Goal: Subscribe to service/newsletter

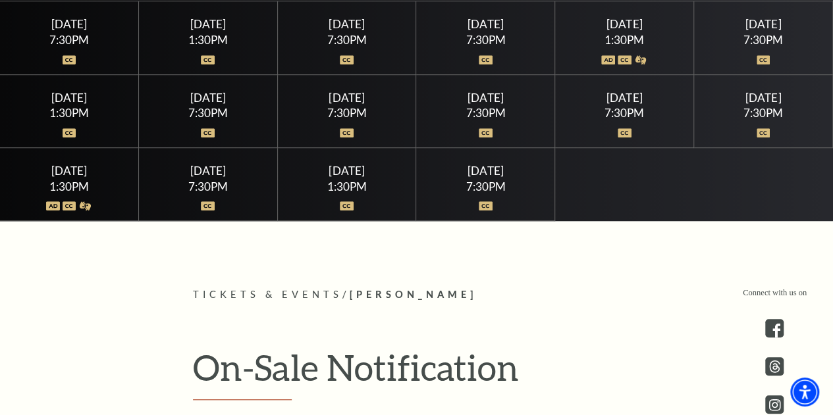
scroll to position [769, 0]
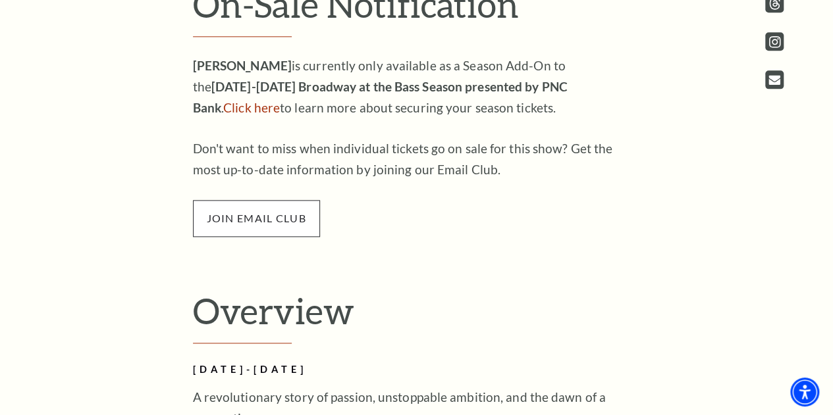
click at [270, 215] on span "join email club" at bounding box center [256, 218] width 127 height 37
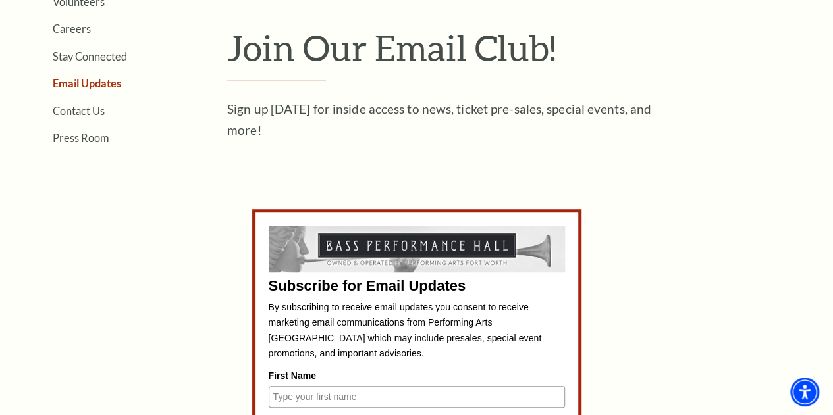
scroll to position [727, 0]
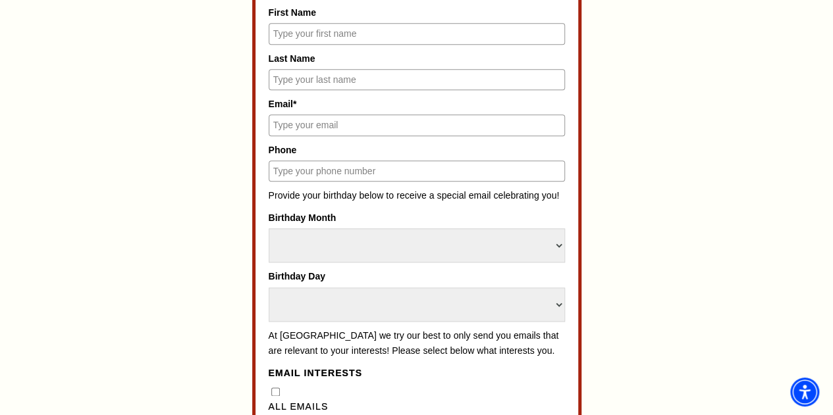
click at [474, 36] on input "First Name" at bounding box center [417, 33] width 296 height 21
type input "kaitlyn"
type input "smith"
type input "2144543617"
click at [360, 111] on label "Email*" at bounding box center [417, 104] width 296 height 14
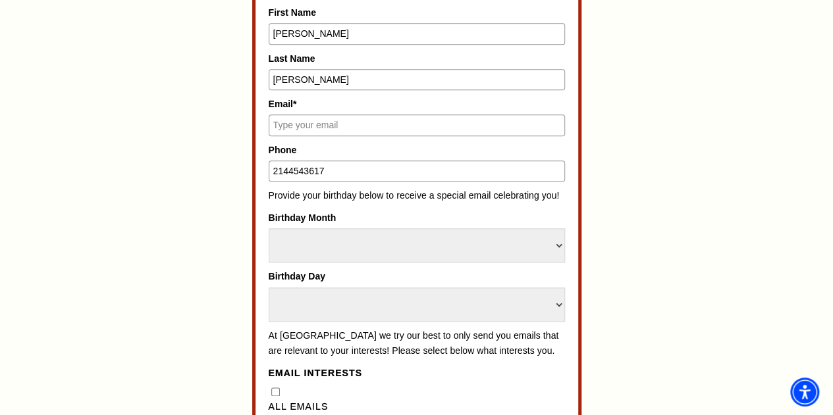
click at [360, 115] on input "Email*" at bounding box center [417, 125] width 296 height 21
click at [344, 142] on div "Subscribe for Email Updates By subscribing to receive email updates you consent…" at bounding box center [417, 391] width 296 height 1058
click at [342, 135] on input "Email*" at bounding box center [417, 125] width 296 height 21
type input "forevelyn2011@gmail.com"
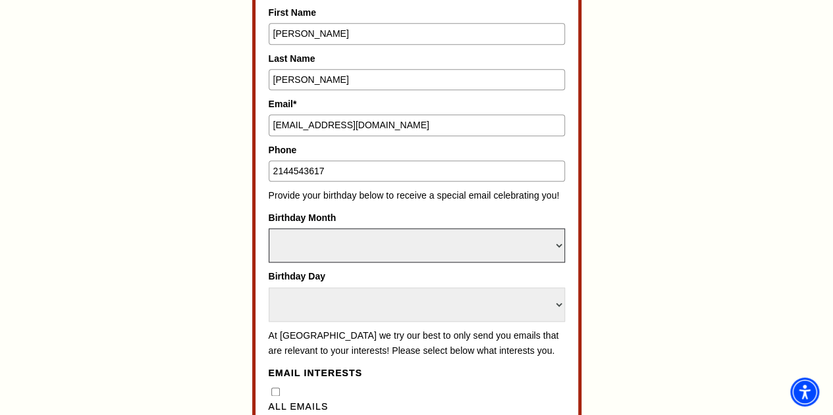
click at [384, 250] on select "Select Month January February March April May June July August September Octobe…" at bounding box center [417, 245] width 296 height 34
select select "April"
click at [269, 230] on select "Select Month January February March April May June July August September Octobe…" at bounding box center [417, 245] width 296 height 34
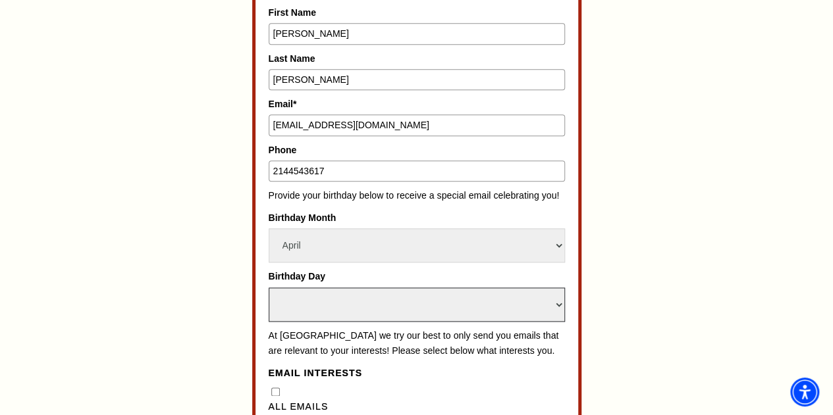
click at [324, 292] on select "Select Day 1 2 3 4 5 6 7 8 9 10 11 12 13 14 15 16 17 18 19 20 21 22 23 24 25 26…" at bounding box center [417, 305] width 296 height 34
select select "16"
click at [269, 288] on select "Select Day 1 2 3 4 5 6 7 8 9 10 11 12 13 14 15 16 17 18 19 20 21 22 23 24 25 26…" at bounding box center [417, 305] width 296 height 34
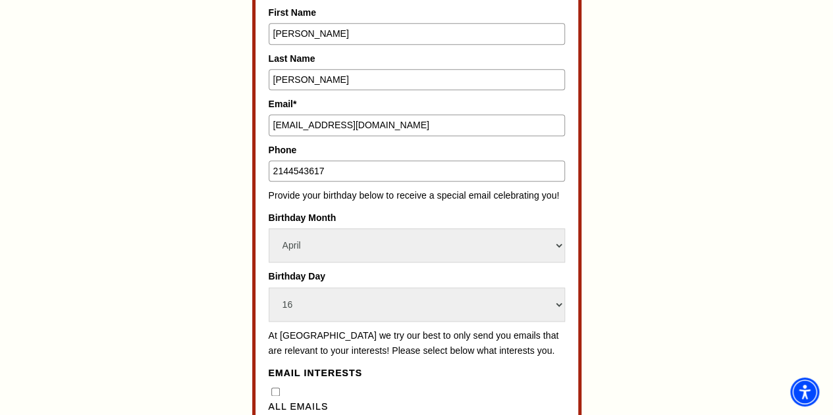
click at [637, 224] on div "Subscribe for Email Updates By subscribing to receive email updates you consent…" at bounding box center [417, 391] width 612 height 1091
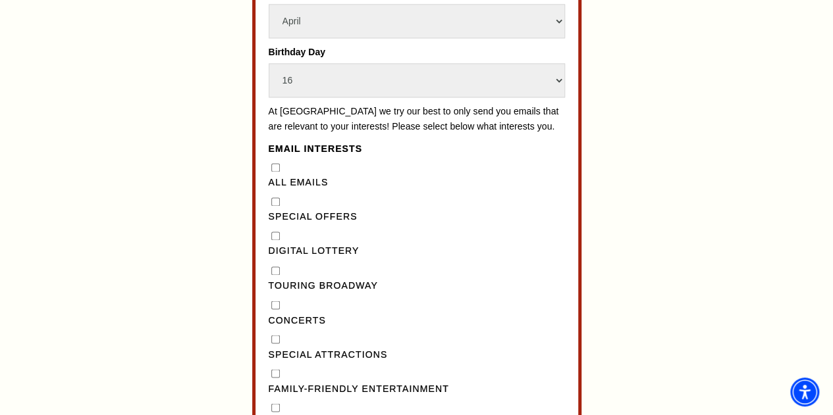
scroll to position [989, 0]
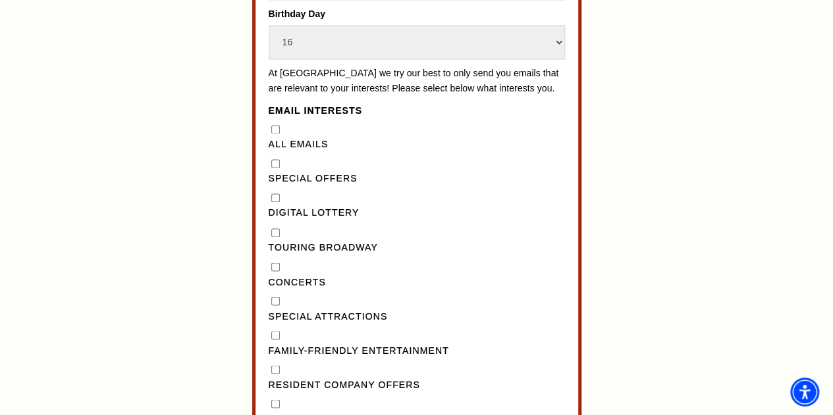
click at [275, 219] on div "Digital Lottery" at bounding box center [417, 206] width 296 height 30
click at [276, 202] on Lottery"] "Digital Lottery" at bounding box center [275, 198] width 9 height 9
checkbox Lottery"] "true"
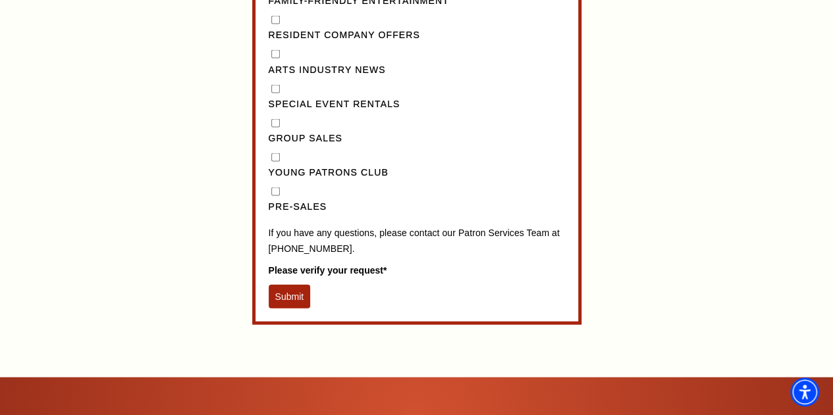
scroll to position [1339, 0]
click at [286, 202] on div "Pre-Sales" at bounding box center [417, 200] width 296 height 30
click at [274, 196] on input "Pre-Sales" at bounding box center [275, 192] width 9 height 9
checkbox input "true"
click at [294, 309] on button "Submit" at bounding box center [290, 297] width 42 height 24
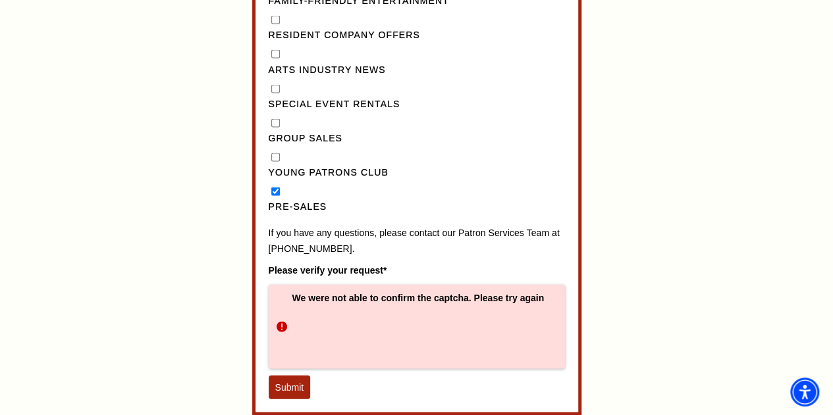
click at [288, 394] on button "Submit" at bounding box center [290, 388] width 42 height 24
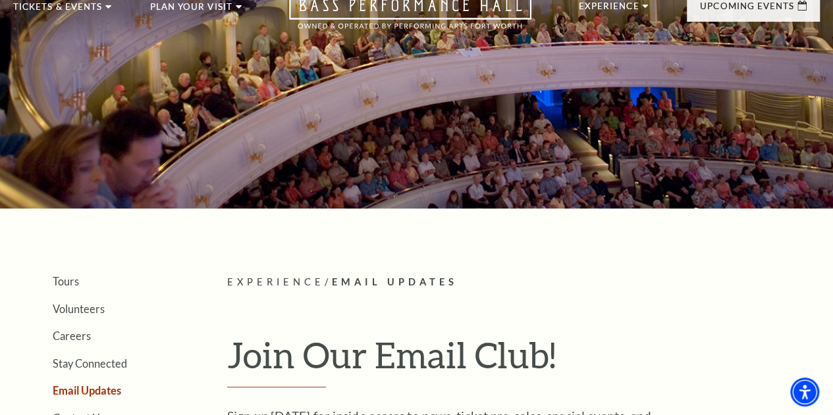
scroll to position [0, 0]
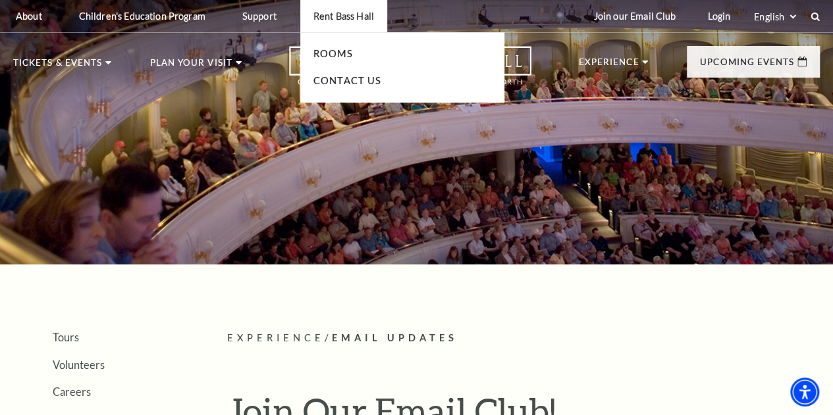
click at [348, 68] on ul "Rooms Contact Us" at bounding box center [402, 67] width 204 height 70
click at [337, 59] on link "Rooms" at bounding box center [332, 53] width 39 height 11
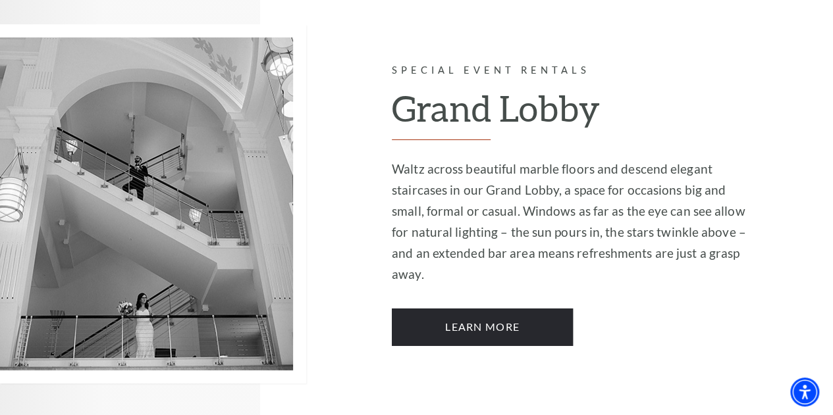
scroll to position [2170, 0]
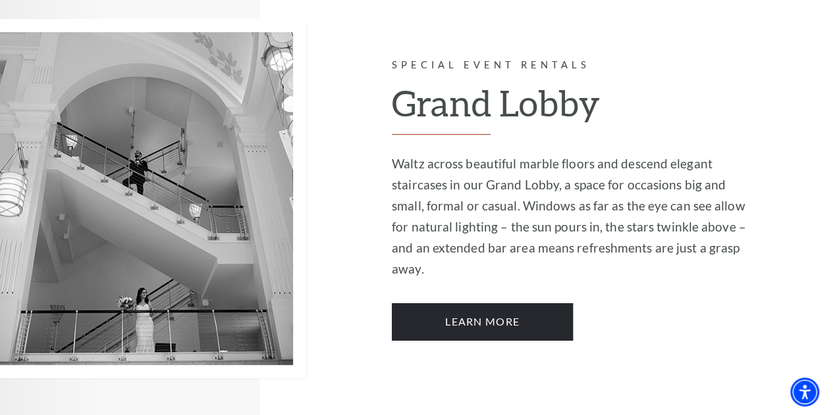
drag, startPoint x: 831, startPoint y: 205, endPoint x: 832, endPoint y: 284, distance: 78.3
click at [832, 284] on div "Special Event Rentals Grand Lobby Waltz across beautiful marble floors and desc…" at bounding box center [612, 199] width 441 height 452
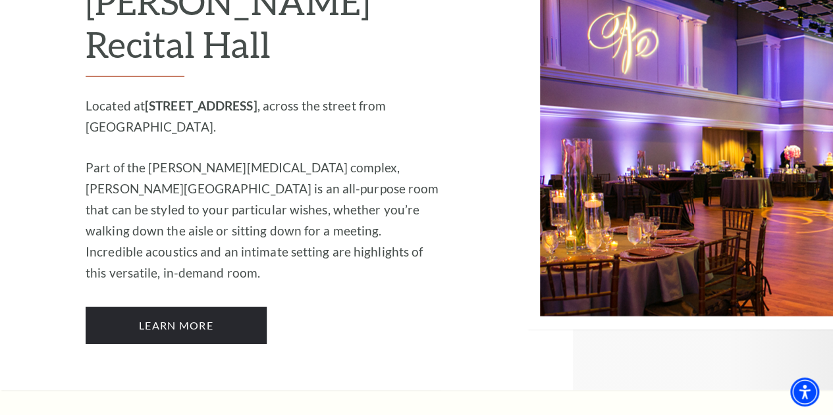
scroll to position [1323, 0]
